Goal: Find specific page/section: Find specific page/section

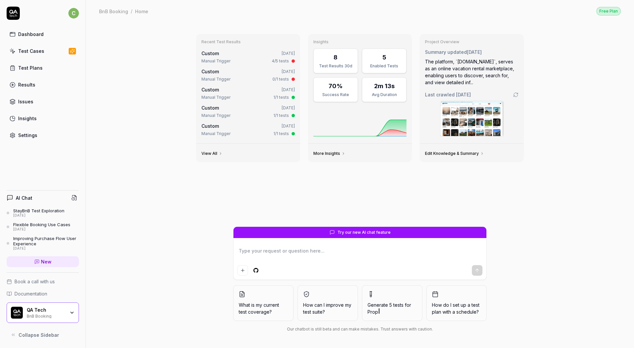
type textarea "*"
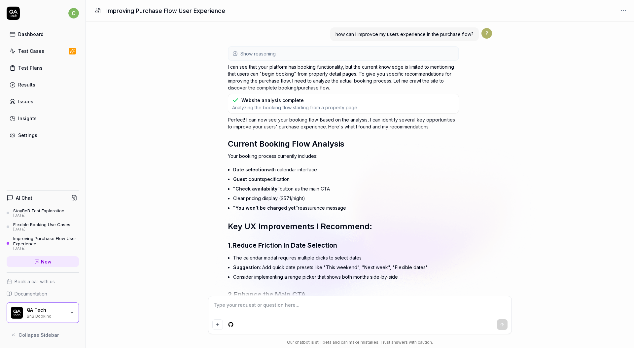
scroll to position [766, 0]
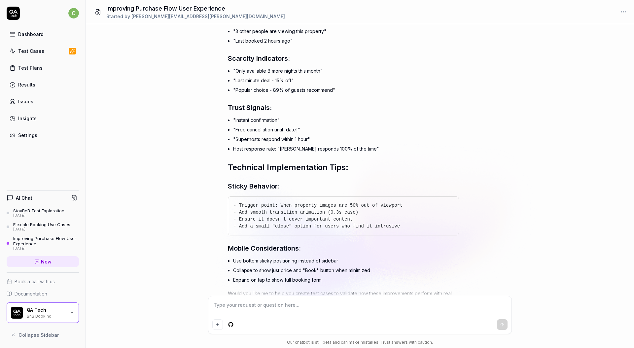
type textarea "*"
click at [32, 87] on div "Results" at bounding box center [26, 84] width 17 height 7
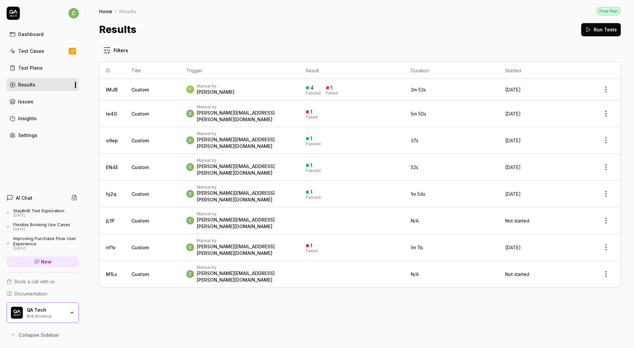
click at [130, 136] on td "Custom" at bounding box center [152, 140] width 55 height 27
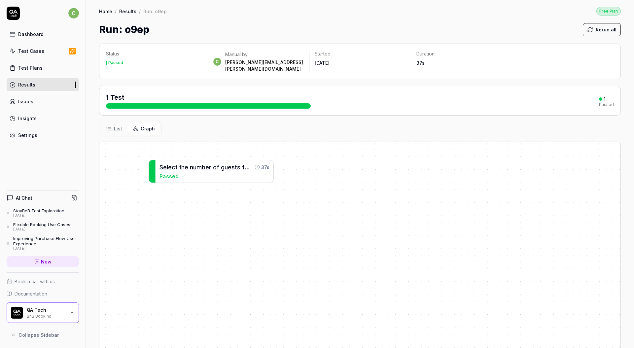
click at [30, 90] on link "Results" at bounding box center [43, 84] width 72 height 13
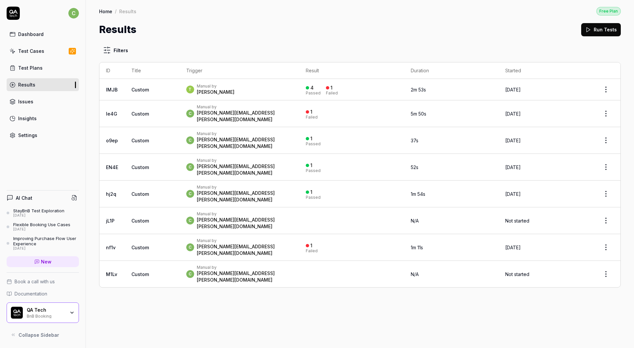
click at [253, 92] on div "T Manual by Tobias Törnros" at bounding box center [239, 90] width 106 height 12
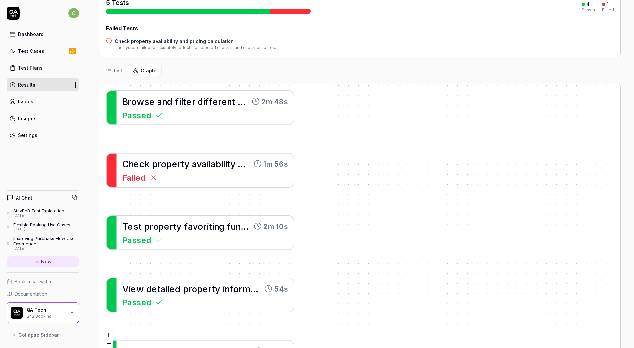
scroll to position [97, 0]
